Goal: Information Seeking & Learning: Learn about a topic

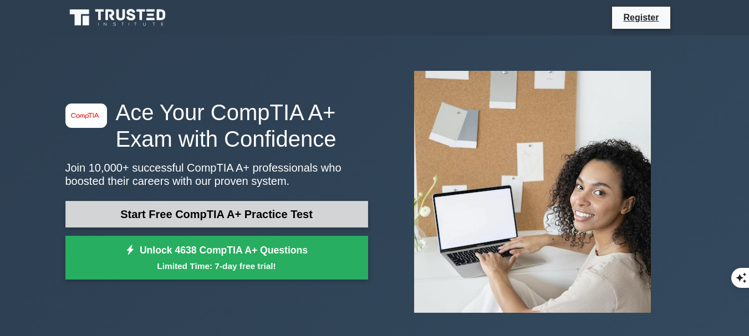
click at [270, 218] on link "Start Free CompTIA A+ Practice Test" at bounding box center [216, 214] width 303 height 27
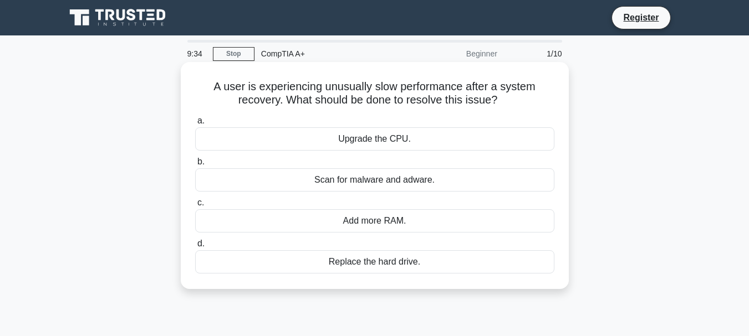
click at [385, 141] on div "Upgrade the CPU." at bounding box center [374, 138] width 359 height 23
click at [195, 125] on input "a. Upgrade the CPU." at bounding box center [195, 120] width 0 height 7
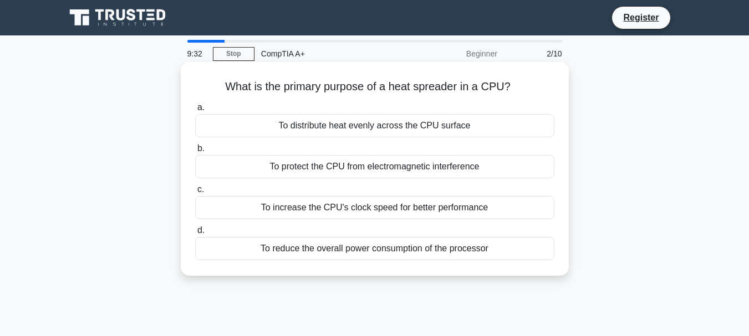
click at [205, 128] on div "To distribute heat evenly across the CPU surface" at bounding box center [374, 125] width 359 height 23
click at [195, 111] on input "a. To distribute heat evenly across the CPU surface" at bounding box center [195, 107] width 0 height 7
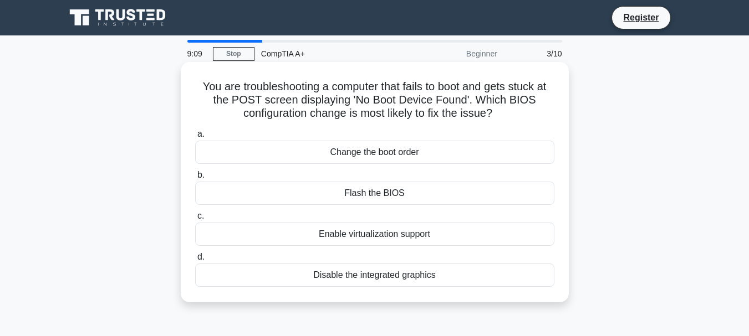
click at [384, 154] on div "Change the boot order" at bounding box center [374, 152] width 359 height 23
click at [195, 138] on input "a. Change the boot order" at bounding box center [195, 134] width 0 height 7
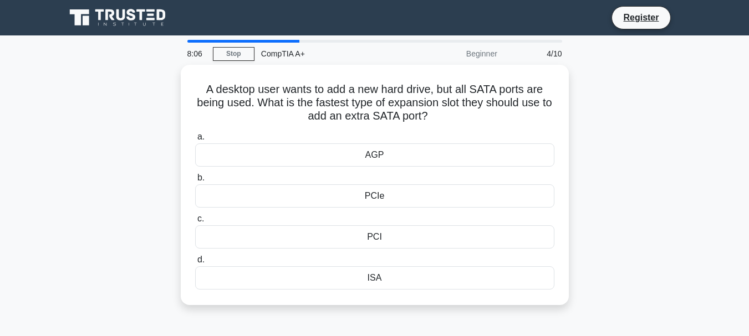
drag, startPoint x: 698, startPoint y: 64, endPoint x: 651, endPoint y: 65, distance: 47.7
click at [698, 64] on main "8:06 Stop CompTIA A+ Beginner 4/10 A desktop user wants to add a new hard drive…" at bounding box center [374, 316] width 749 height 563
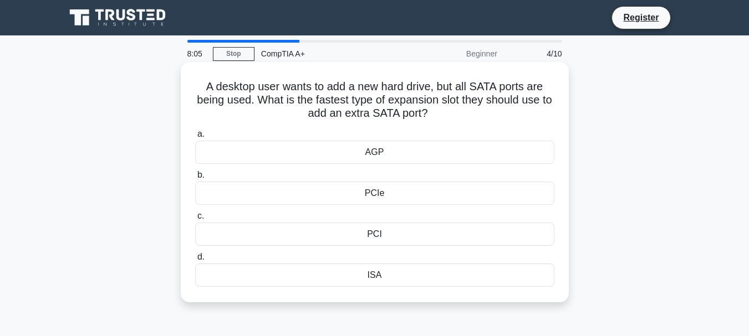
click at [368, 200] on div "PCIe" at bounding box center [374, 193] width 359 height 23
click at [195, 179] on input "b. PCIe" at bounding box center [195, 175] width 0 height 7
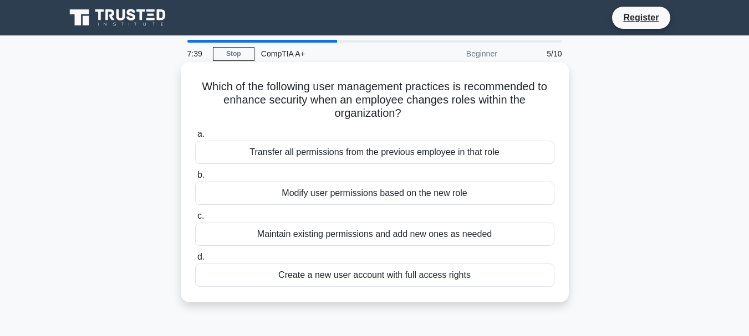
click at [484, 172] on label "b. Modify user permissions based on the new role" at bounding box center [374, 186] width 359 height 37
click at [195, 172] on input "b. Modify user permissions based on the new role" at bounding box center [195, 175] width 0 height 7
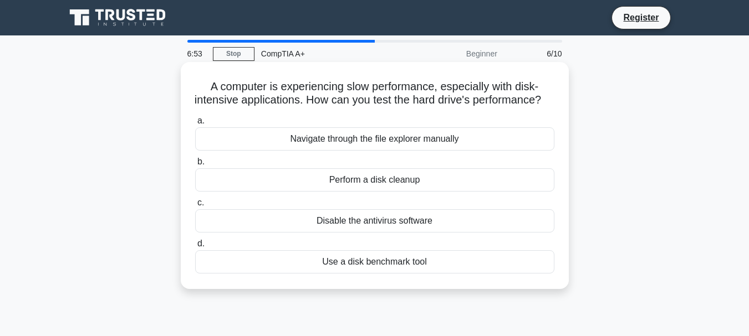
click at [413, 192] on div "Perform a disk cleanup" at bounding box center [374, 179] width 359 height 23
click at [195, 166] on input "b. Perform a disk cleanup" at bounding box center [195, 162] width 0 height 7
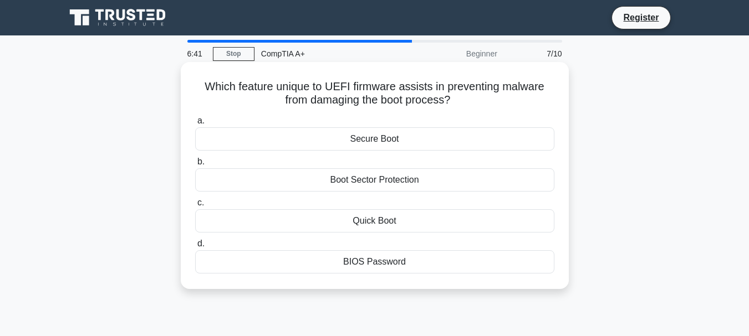
click at [477, 137] on div "Secure Boot" at bounding box center [374, 138] width 359 height 23
click at [195, 125] on input "a. Secure Boot" at bounding box center [195, 120] width 0 height 7
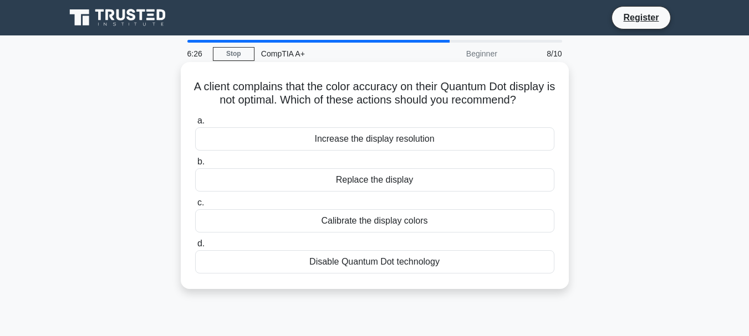
click at [417, 274] on div "Disable Quantum Dot technology" at bounding box center [374, 262] width 359 height 23
click at [195, 248] on input "d. Disable Quantum Dot technology" at bounding box center [195, 244] width 0 height 7
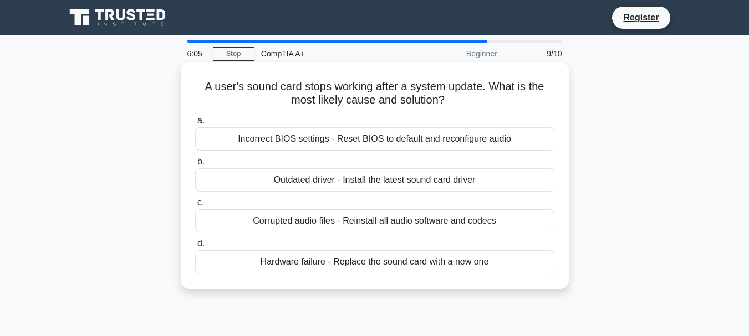
click at [442, 183] on div "Outdated driver - Install the latest sound card driver" at bounding box center [374, 179] width 359 height 23
click at [195, 166] on input "b. Outdated driver - Install the latest sound card driver" at bounding box center [195, 162] width 0 height 7
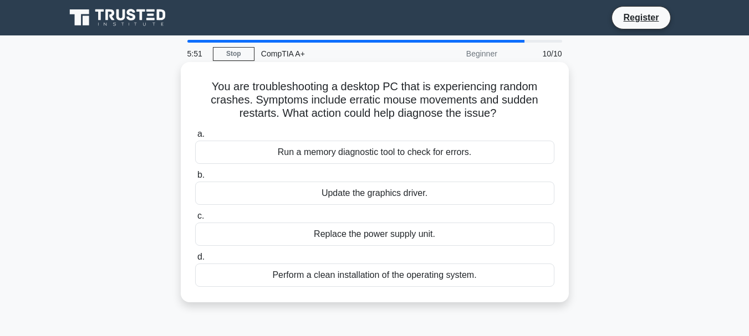
click at [443, 156] on div "Run a memory diagnostic tool to check for errors." at bounding box center [374, 152] width 359 height 23
click at [195, 138] on input "a. Run a memory diagnostic tool to check for errors." at bounding box center [195, 134] width 0 height 7
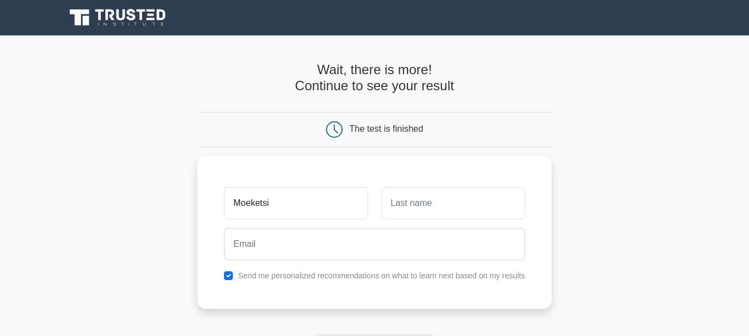
type input "Moeketsi"
type input "Radebe"
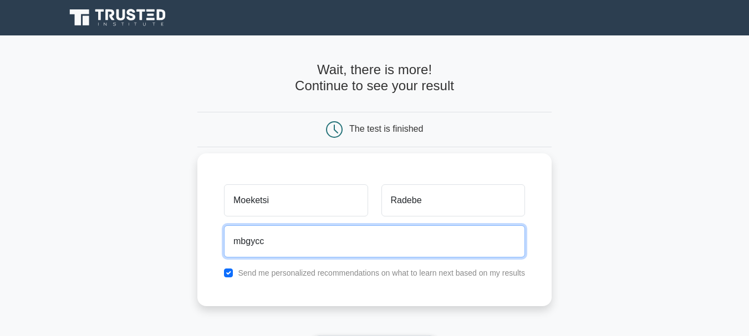
type input "mbgycc@gmail.com"
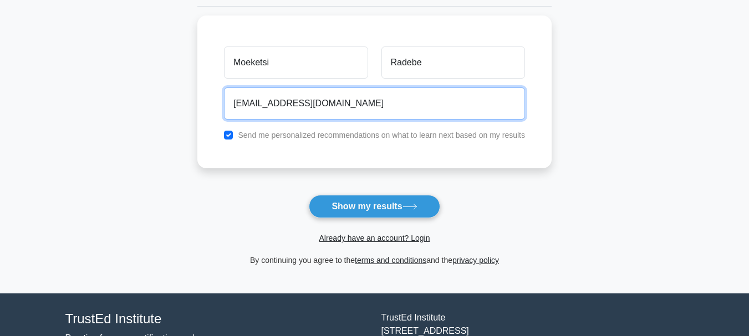
scroll to position [140, 0]
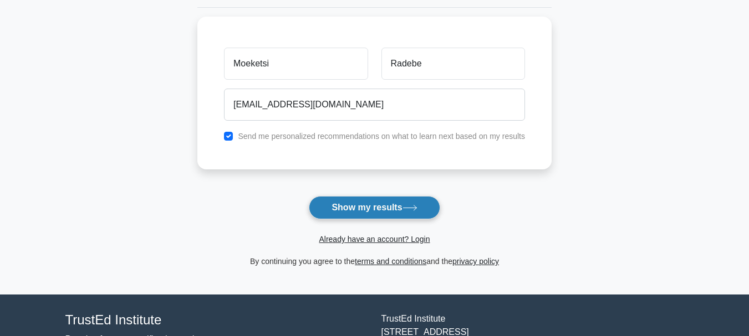
click at [391, 208] on button "Show my results" at bounding box center [374, 207] width 131 height 23
